Goal: Task Accomplishment & Management: Complete application form

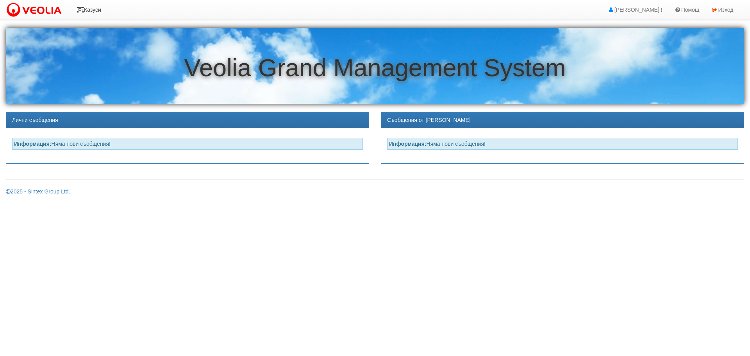
click at [82, 8] on icon at bounding box center [80, 9] width 7 height 5
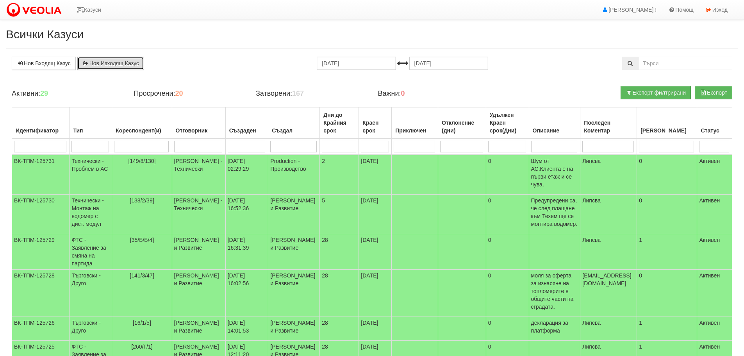
click at [103, 58] on link "Нов Изходящ Казус" at bounding box center [110, 63] width 67 height 13
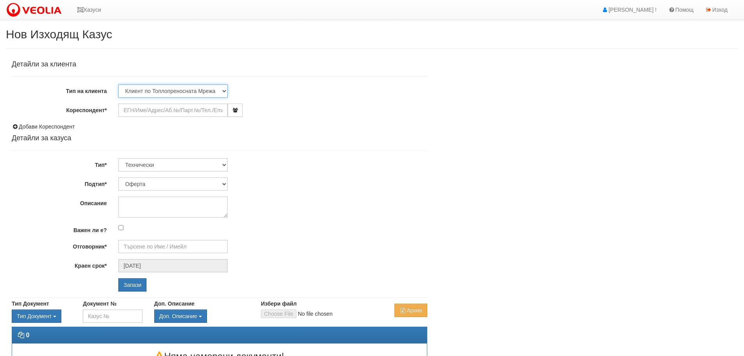
click at [223, 90] on select "Клиент по Топлопреносната Мрежа Институция Партньори Други" at bounding box center [172, 90] width 109 height 13
select select "Institution"
click at [118, 84] on select "Клиент по Топлопреносната Мрежа Институция Партньори Други" at bounding box center [172, 90] width 109 height 13
click at [150, 109] on input "Кореспондент*" at bounding box center [172, 109] width 109 height 13
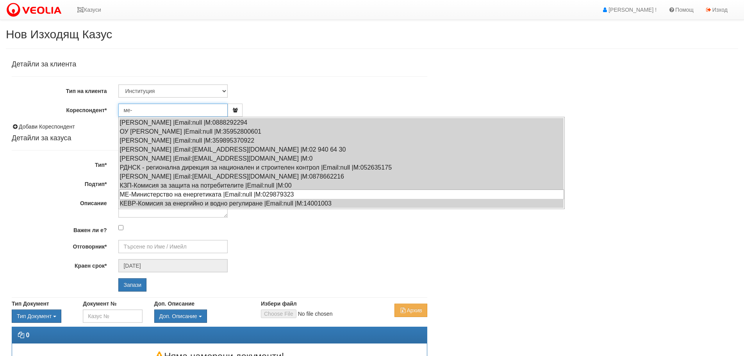
click at [123, 192] on div "МЕ-Министерство на енергетиката |Email:null |М:029879323" at bounding box center [341, 194] width 445 height 10
type input "МЕ-Министерство на енергетиката"
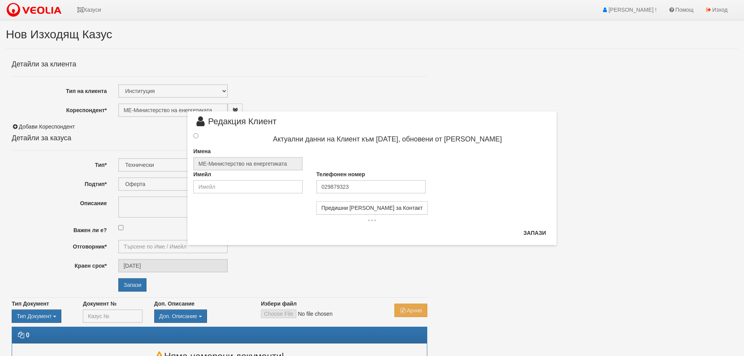
click at [193, 133] on div at bounding box center [202, 136] width 31 height 9
click at [194, 134] on input "radio" at bounding box center [195, 134] width 5 height 5
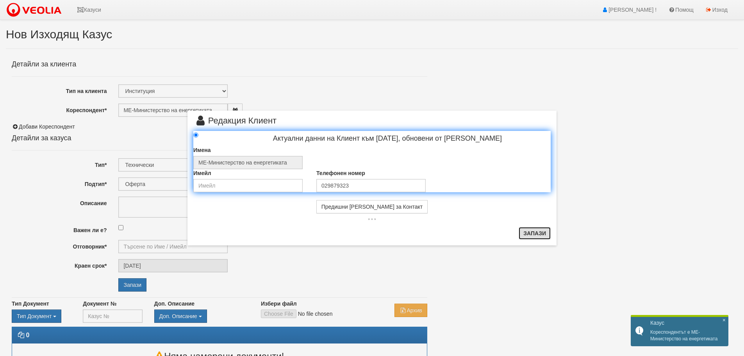
click at [530, 227] on button "Запази" at bounding box center [535, 233] width 32 height 12
radio input "true"
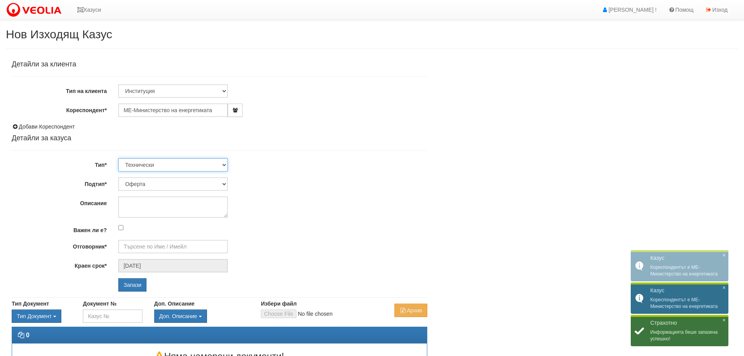
click at [225, 162] on select "Технически ФТС Търговски Административен Производствен Експлоатационен Финансов…" at bounding box center [172, 164] width 109 height 13
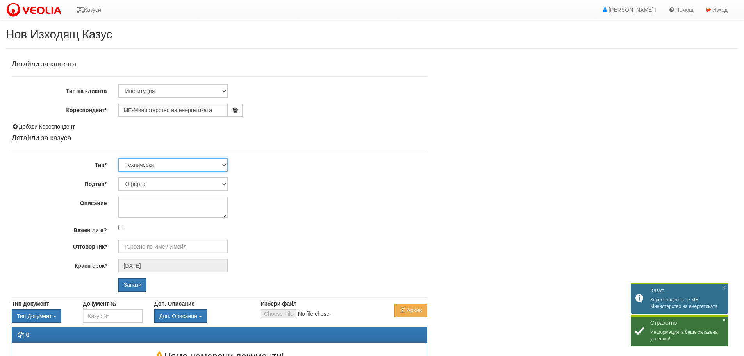
select select "4"
click at [118, 158] on select "Технически ФТС Търговски Административен Производствен Експлоатационен Финансов…" at bounding box center [172, 164] width 109 height 13
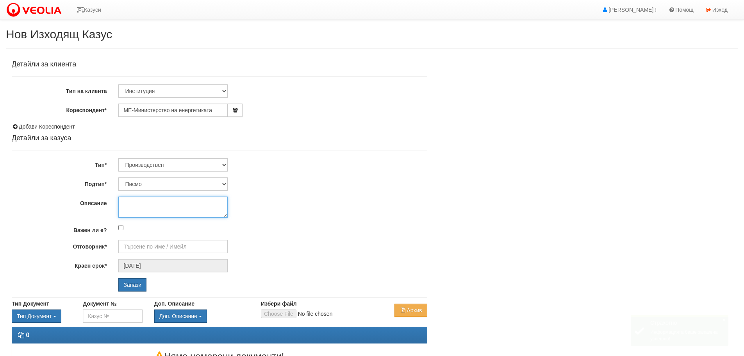
click at [167, 202] on textarea "Описание" at bounding box center [172, 206] width 109 height 21
type textarea "Информация за състоянието на поддържаните запаси от горива за м. Септември 2025…"
click at [203, 244] on input "Отговорник*" at bounding box center [172, 246] width 109 height 13
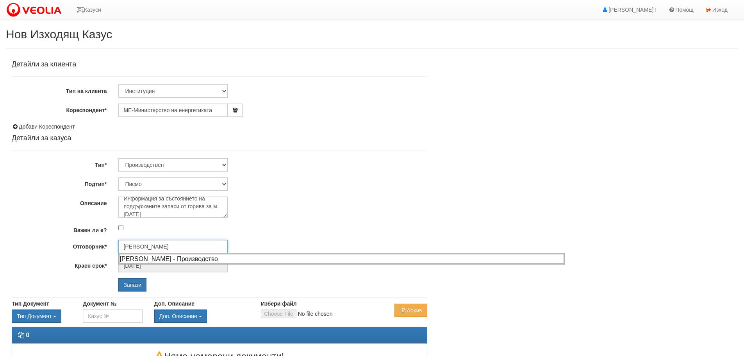
drag, startPoint x: 186, startPoint y: 258, endPoint x: 200, endPoint y: 261, distance: 14.0
click at [187, 259] on div "[PERSON_NAME] - Производство" at bounding box center [341, 259] width 445 height 10
type input "[PERSON_NAME] - Производство"
drag, startPoint x: 131, startPoint y: 281, endPoint x: 337, endPoint y: 247, distance: 209.4
click at [337, 248] on div "Детайли за клиента Тип на клиента Клиент по Топлопреносната Мрежа Институция Па…" at bounding box center [220, 176] width 416 height 231
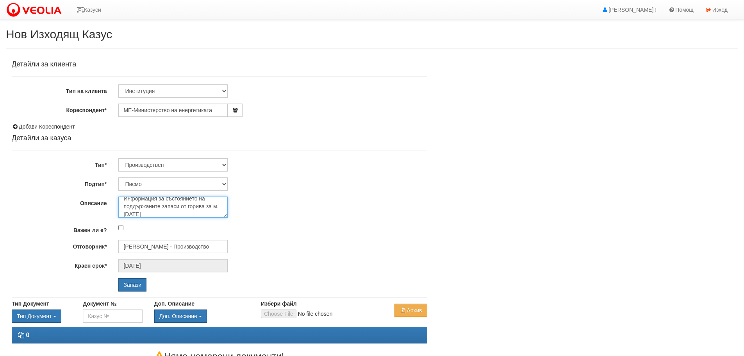
click at [161, 208] on textarea "Информация за състоянието на поддържаните запаси от горива за м. Септември 2025…" at bounding box center [172, 206] width 109 height 21
type textarea "Информация за състоянието на поддържаните от Дружеството запаси от горива за м.…"
click at [315, 192] on div "Детайли за клиента Тип на клиента Клиент по Топлопреносната Мрежа Институция Па…" at bounding box center [220, 176] width 416 height 231
drag, startPoint x: 133, startPoint y: 281, endPoint x: 144, endPoint y: 276, distance: 11.9
click at [133, 280] on input "Запази" at bounding box center [132, 284] width 28 height 13
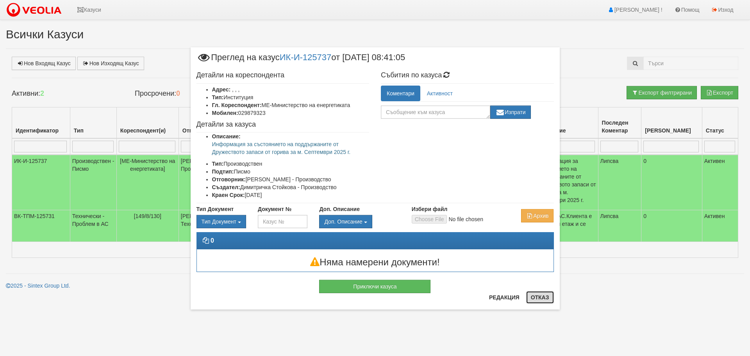
click at [542, 297] on button "Отказ" at bounding box center [540, 297] width 28 height 12
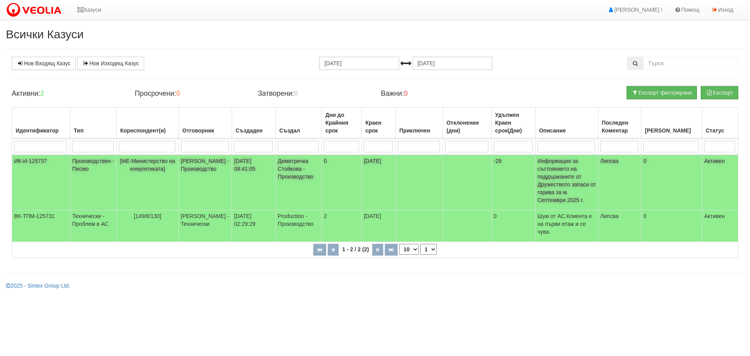
click at [35, 161] on td "ИК-И-125737" at bounding box center [41, 182] width 58 height 55
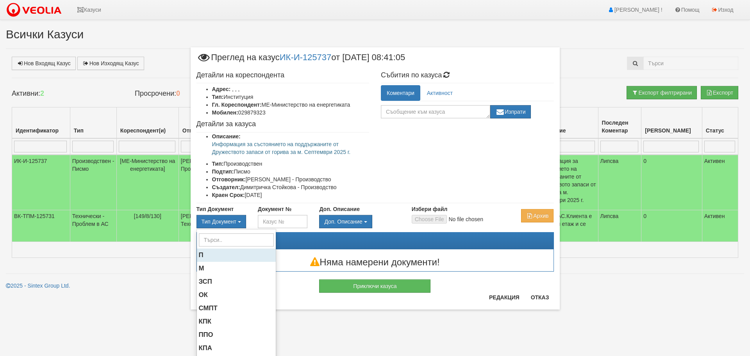
click at [199, 256] on span "П" at bounding box center [201, 254] width 5 height 7
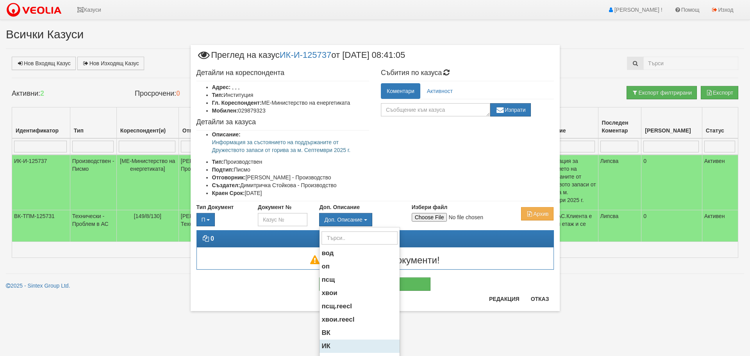
click at [323, 346] on span "ИК" at bounding box center [325, 345] width 9 height 7
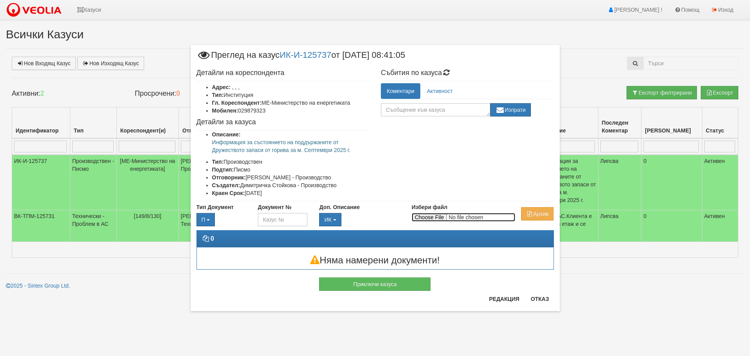
click at [438, 216] on input "Избери файл" at bounding box center [463, 217] width 103 height 9
type input "C:\fakepath\DOC.pdf"
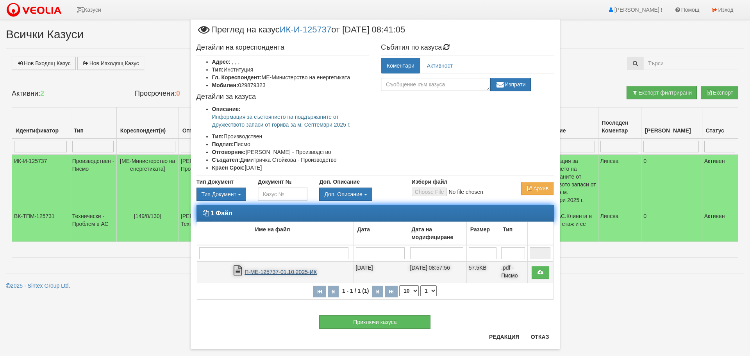
click at [244, 269] on link "П-МЕ-125737-01.10.2025-ИК" at bounding box center [280, 272] width 72 height 6
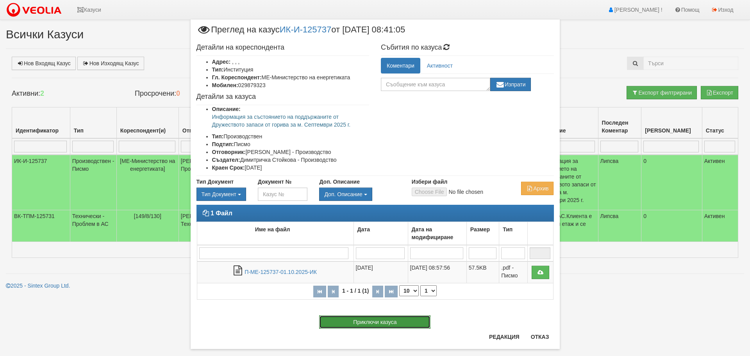
click at [370, 321] on button "Приключи казуса" at bounding box center [374, 321] width 111 height 13
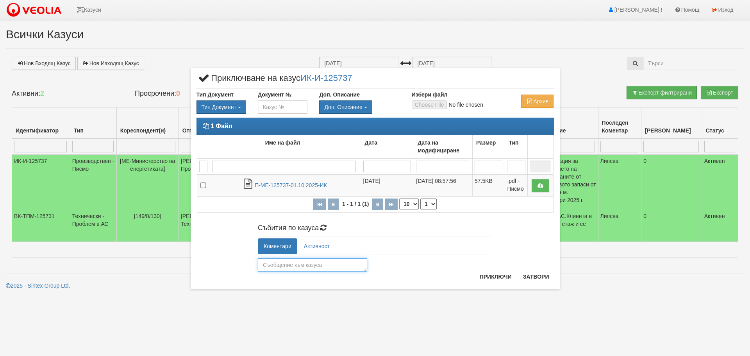
drag, startPoint x: 283, startPoint y: 265, endPoint x: 289, endPoint y: 267, distance: 5.7
click at [283, 265] on textarea at bounding box center [312, 264] width 109 height 13
type textarea "Обработен и изпратен с БП."
click at [500, 274] on button "Приключи" at bounding box center [495, 276] width 41 height 12
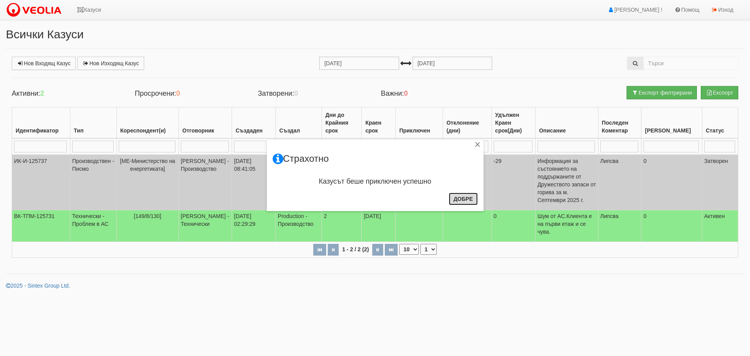
click at [466, 198] on button "Добре" at bounding box center [463, 199] width 29 height 12
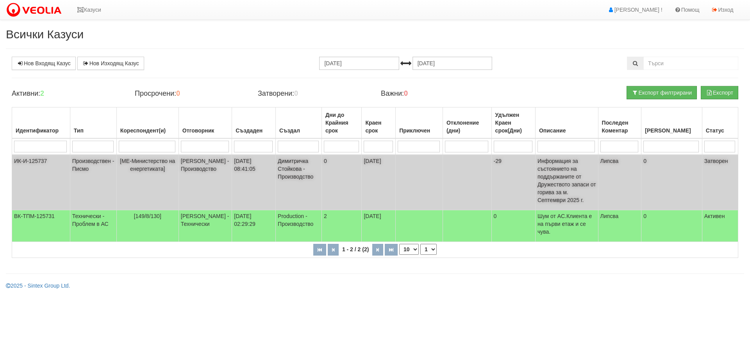
click at [38, 162] on td "ИК-И-125737" at bounding box center [41, 182] width 58 height 55
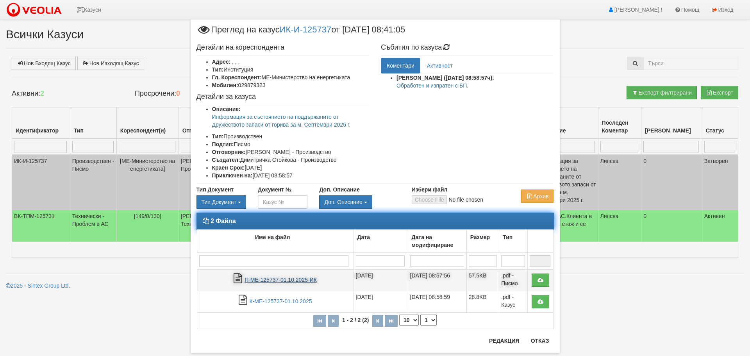
click at [256, 278] on link "П-МЕ-125737-01.10.2025-ИК" at bounding box center [280, 279] width 72 height 6
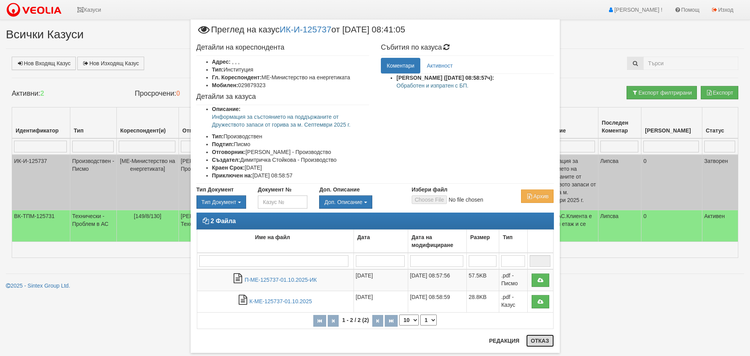
click at [540, 339] on button "Отказ" at bounding box center [540, 340] width 28 height 12
